Goal: Information Seeking & Learning: Learn about a topic

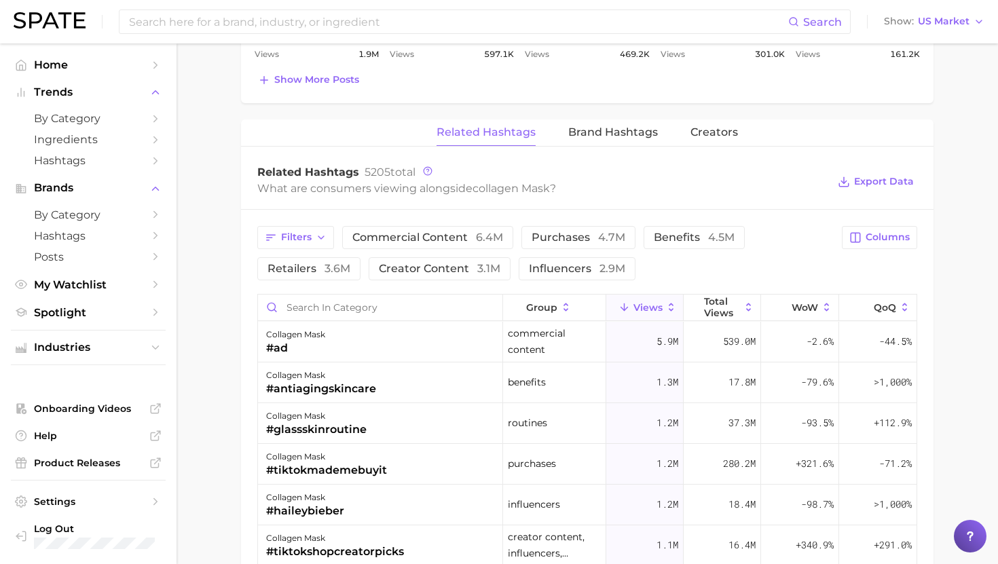
type input "collagen mask"
